Goal: Find contact information: Find contact information

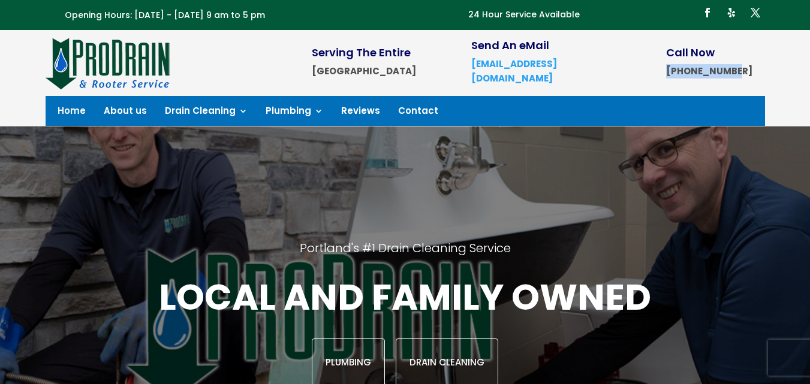
drag, startPoint x: 684, startPoint y: 74, endPoint x: 764, endPoint y: 73, distance: 80.3
click at [764, 73] on div " Call Now [PHONE_NUMBER]" at bounding box center [701, 62] width 125 height 31
click at [111, 119] on link "About us" at bounding box center [125, 113] width 43 height 13
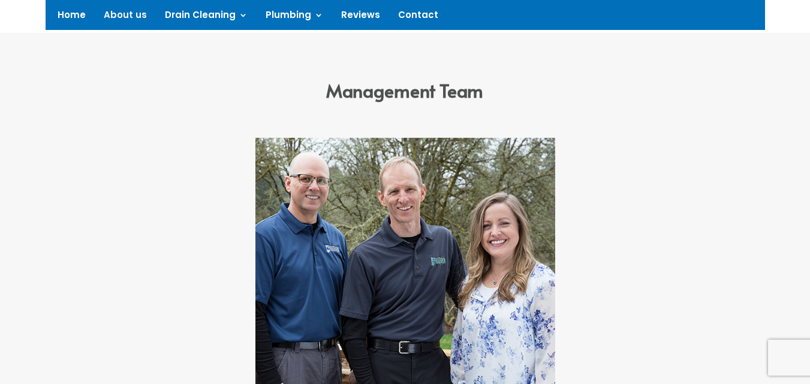
scroll to position [694, 0]
